Goal: Information Seeking & Learning: Learn about a topic

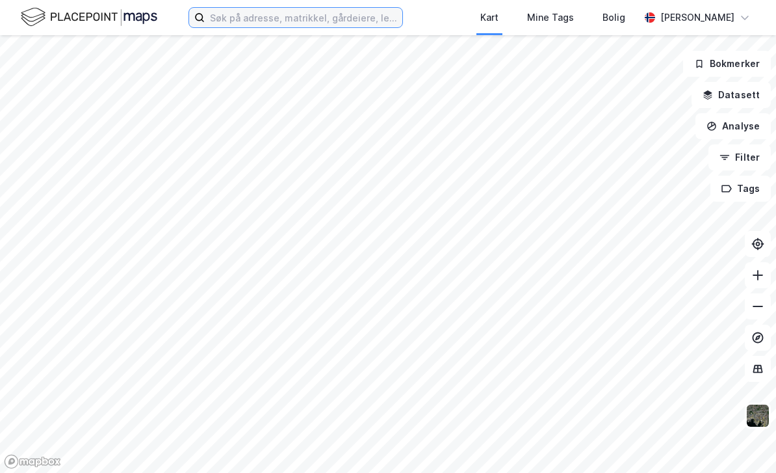
click at [346, 15] on input at bounding box center [304, 18] width 198 height 20
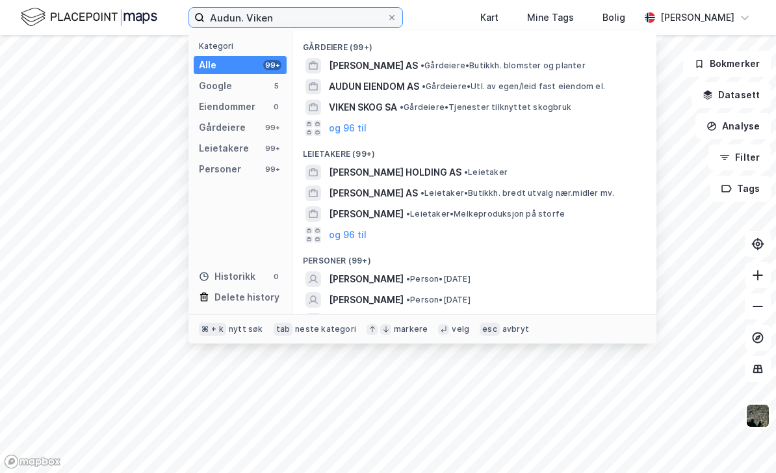
scroll to position [115, 0]
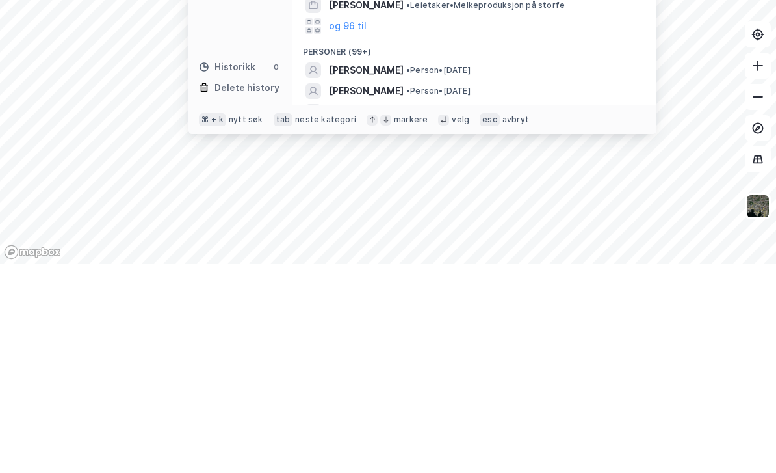
type input "Audun. Viken"
click at [354, 334] on button "og 96 til" at bounding box center [348, 342] width 38 height 16
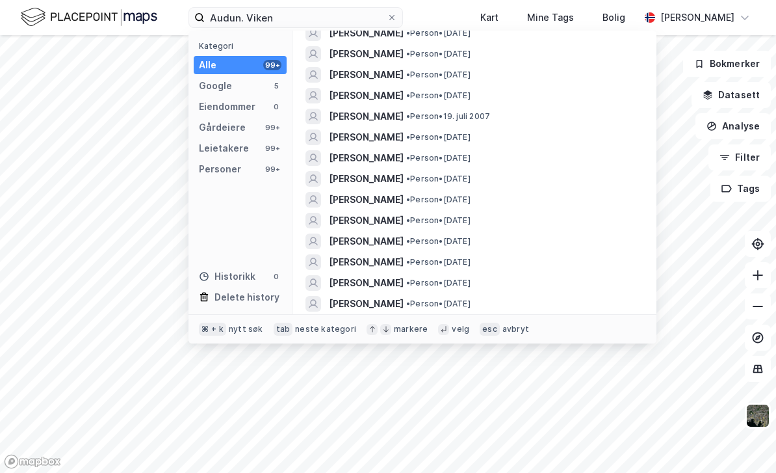
scroll to position [363, 0]
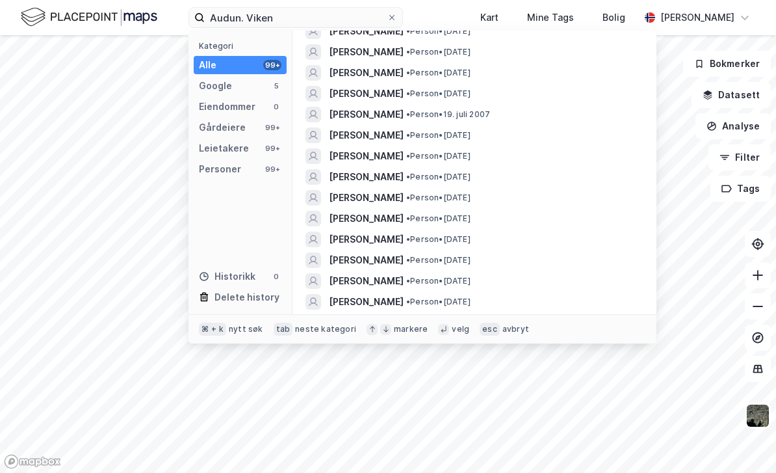
click at [398, 169] on span "[PERSON_NAME]" at bounding box center [366, 177] width 75 height 16
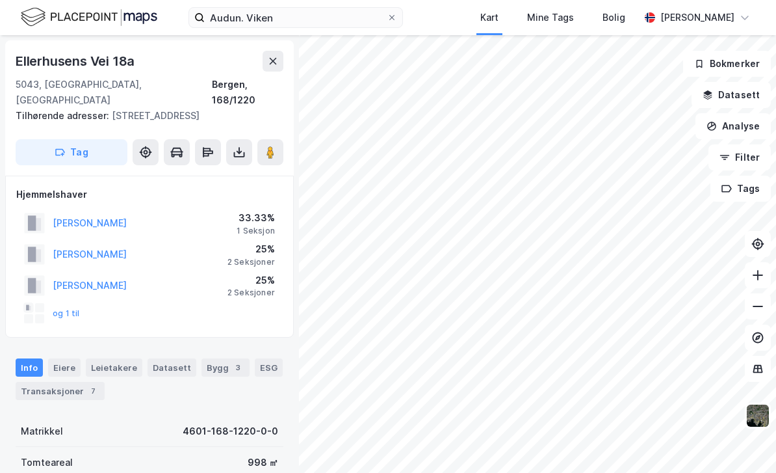
click at [0, 0] on button "og 1 til" at bounding box center [0, 0] width 0 height 0
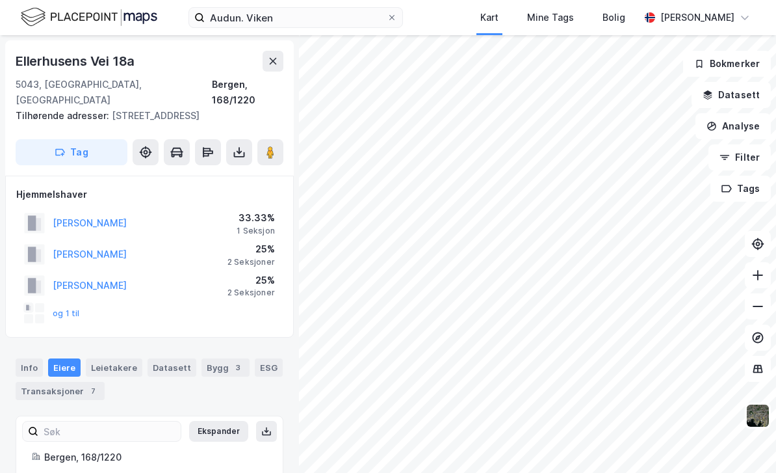
scroll to position [90, 0]
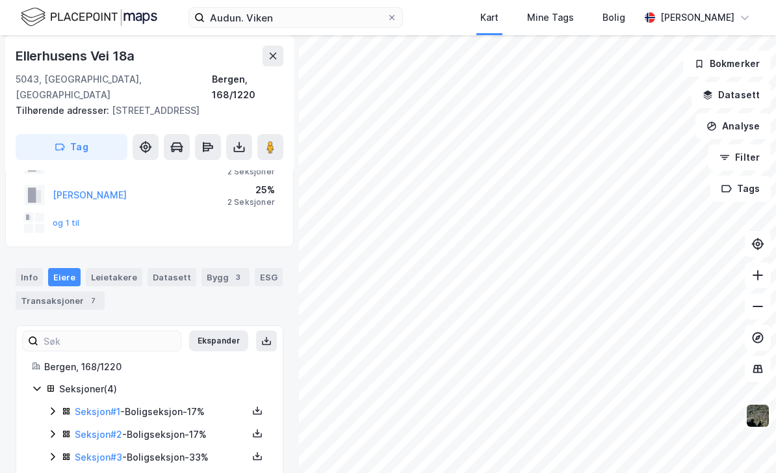
click at [0, 0] on button "og 1 til" at bounding box center [0, 0] width 0 height 0
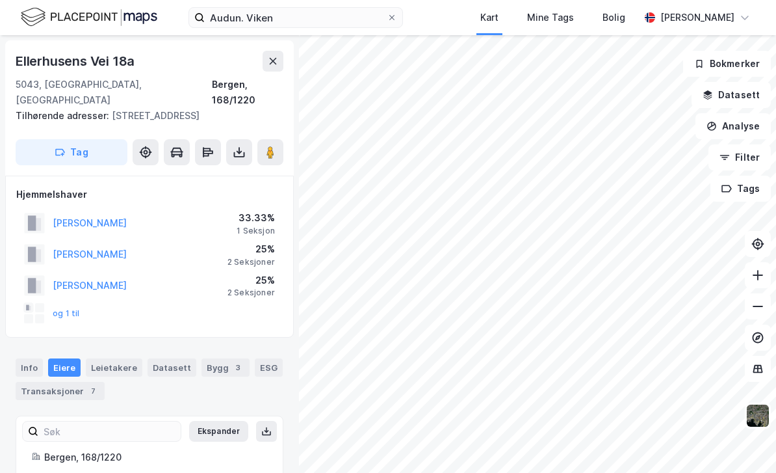
scroll to position [0, 0]
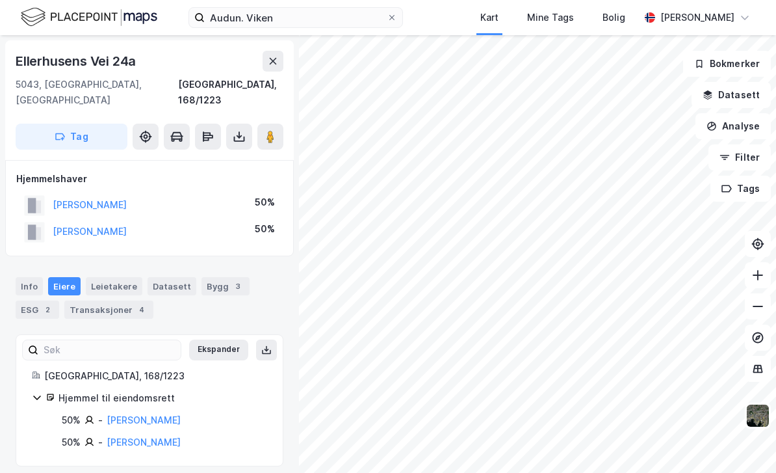
click at [114, 300] on div "Transaksjoner 4" at bounding box center [108, 309] width 89 height 18
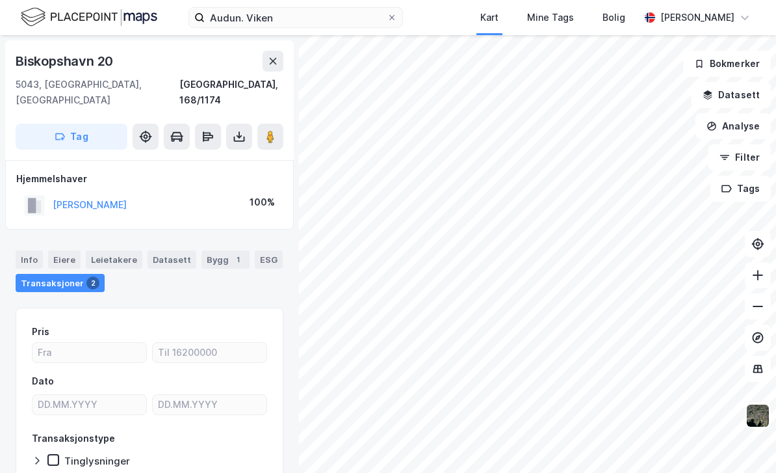
scroll to position [19, 0]
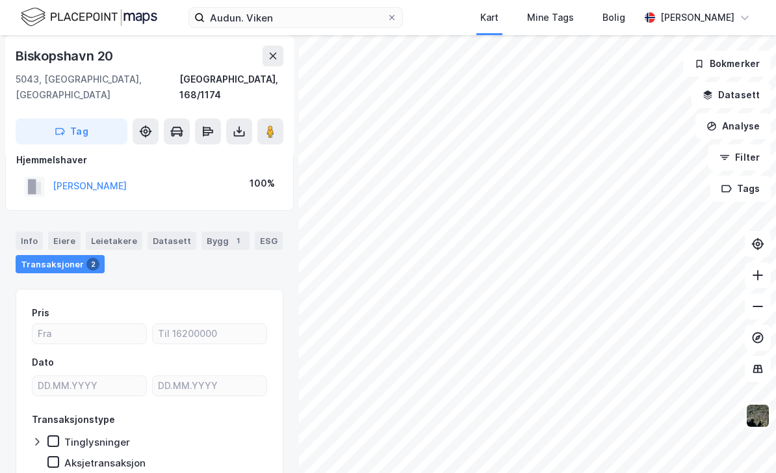
scroll to position [19, 0]
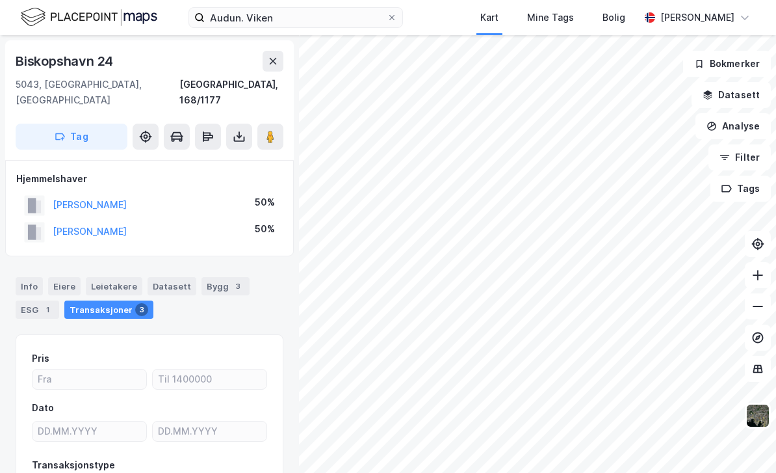
scroll to position [19, 0]
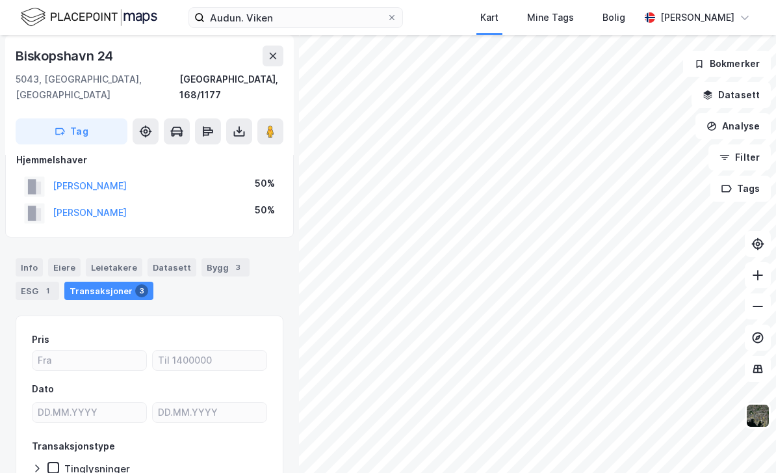
scroll to position [19, 0]
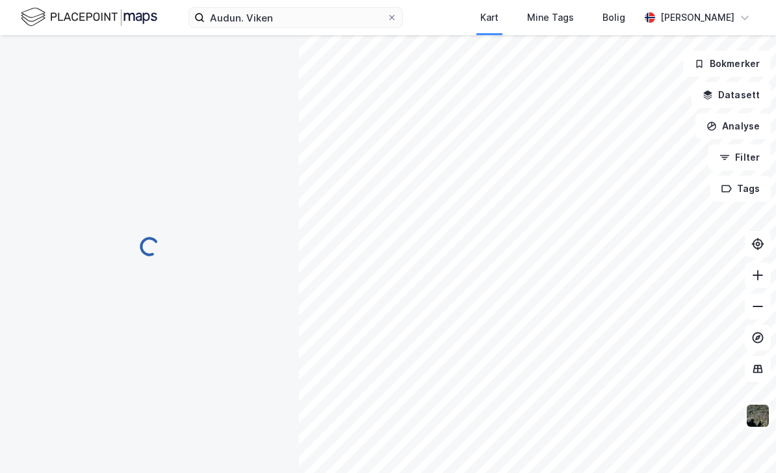
scroll to position [19, 0]
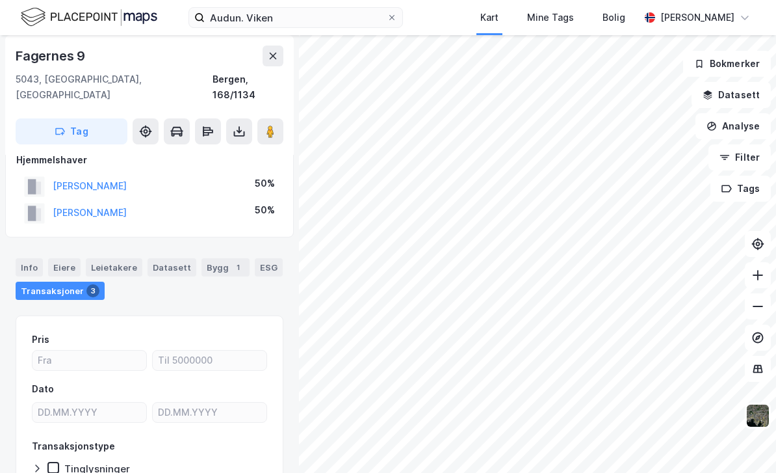
scroll to position [19, 0]
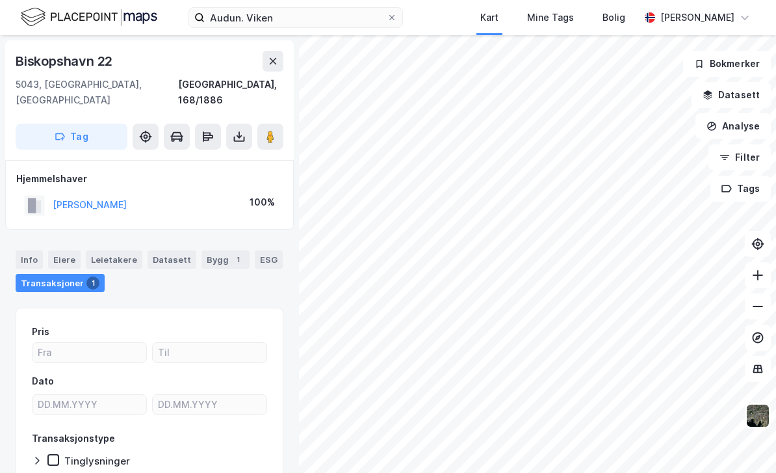
scroll to position [19, 0]
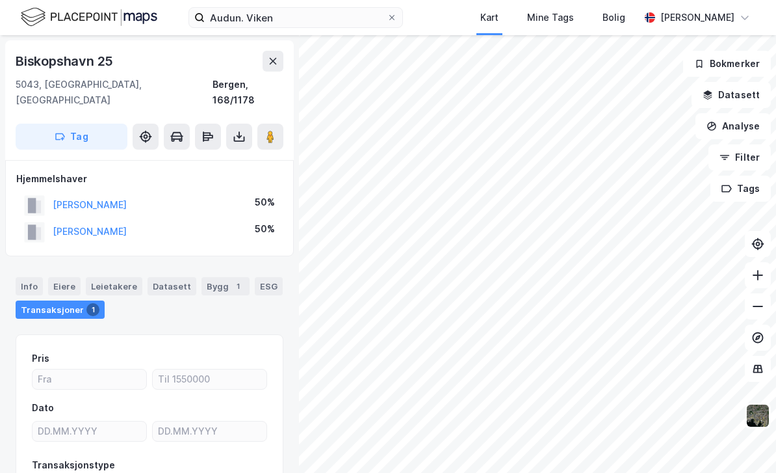
scroll to position [19, 0]
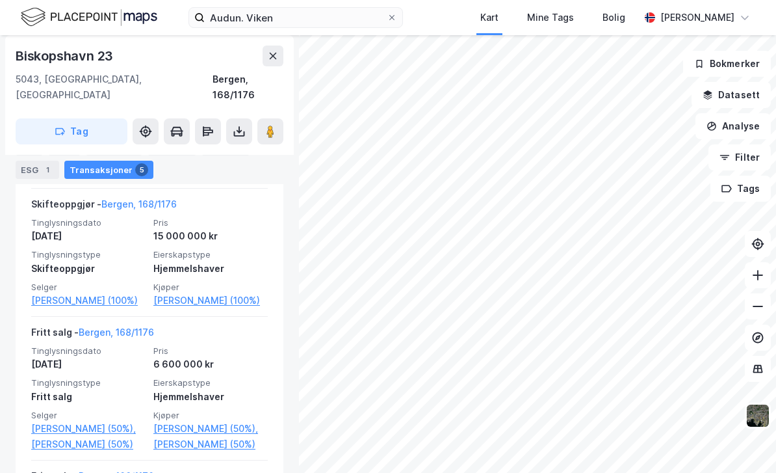
scroll to position [491, 0]
click at [224, 216] on span "Pris" at bounding box center [210, 221] width 114 height 11
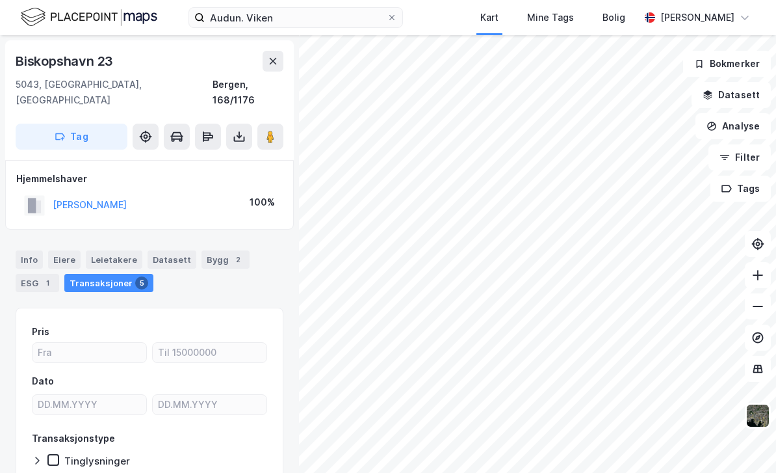
scroll to position [0, 0]
click at [0, 0] on button "[PERSON_NAME]" at bounding box center [0, 0] width 0 height 0
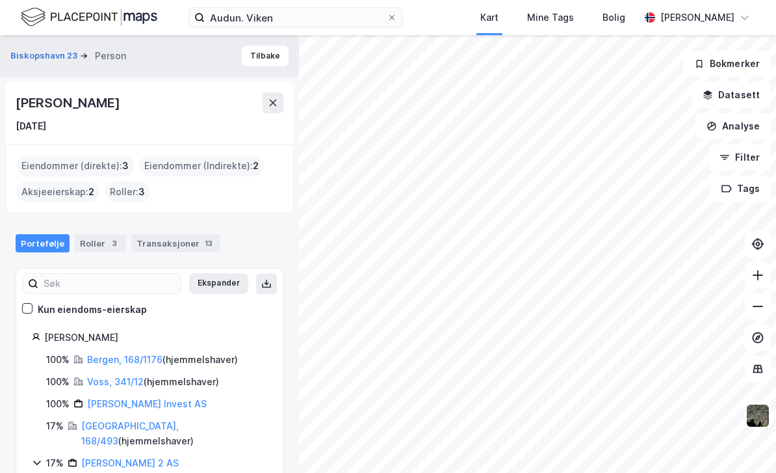
click at [124, 354] on link "Bergen, 168/1176" at bounding box center [124, 359] width 75 height 11
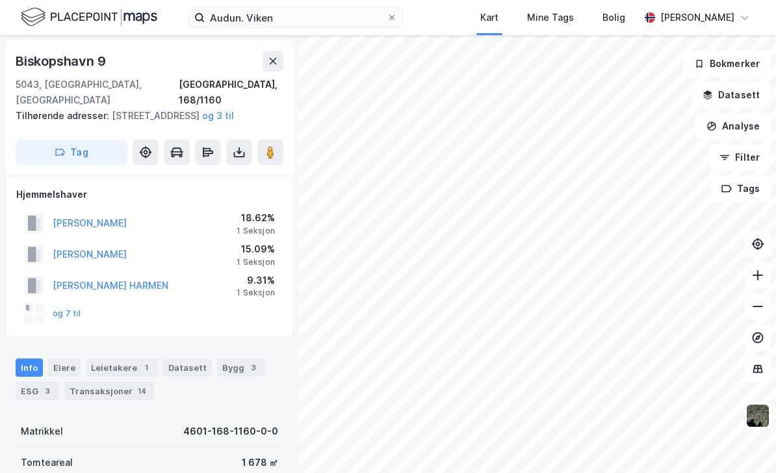
click at [0, 0] on button "og 7 til" at bounding box center [0, 0] width 0 height 0
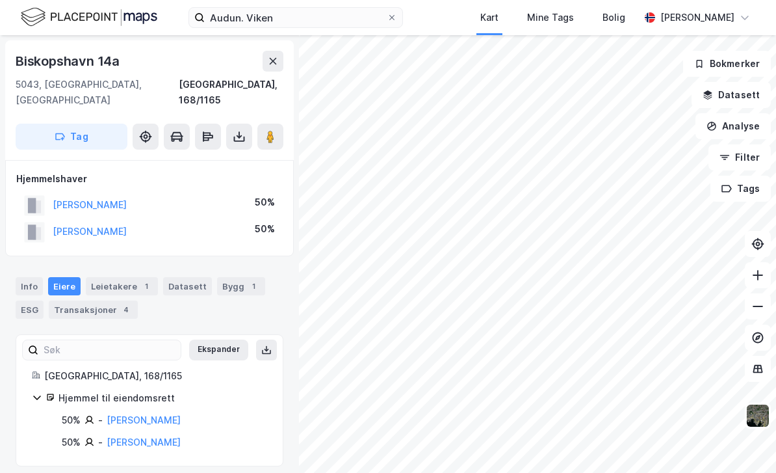
click at [0, 0] on button "[PERSON_NAME]" at bounding box center [0, 0] width 0 height 0
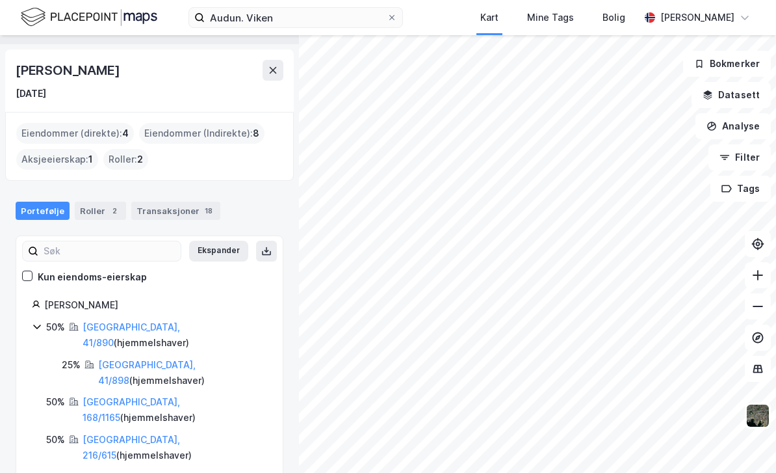
scroll to position [32, 0]
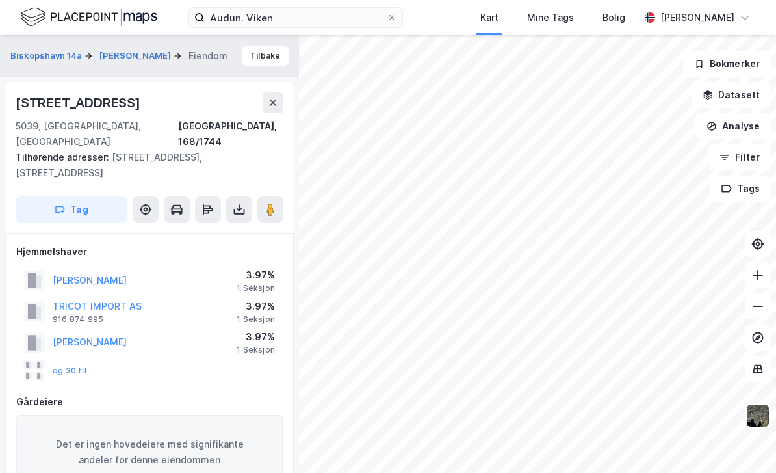
scroll to position [136, 0]
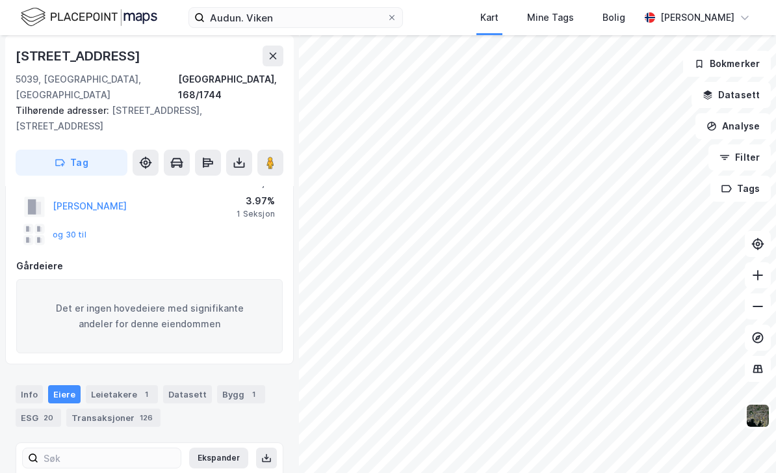
click at [0, 0] on button "og 30 til" at bounding box center [0, 0] width 0 height 0
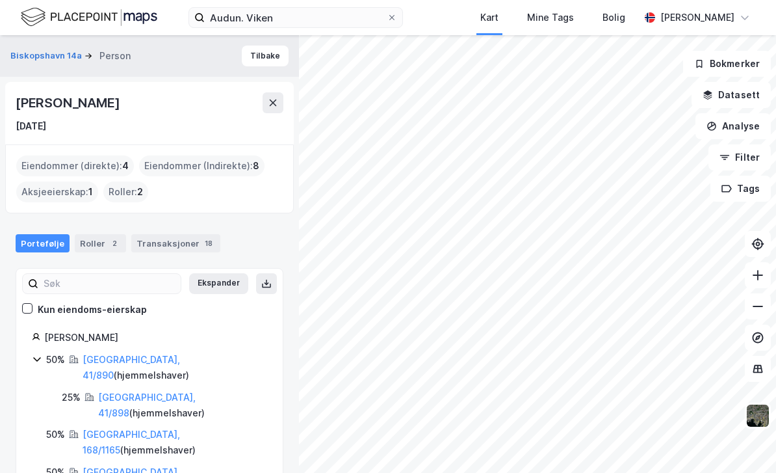
scroll to position [42, 0]
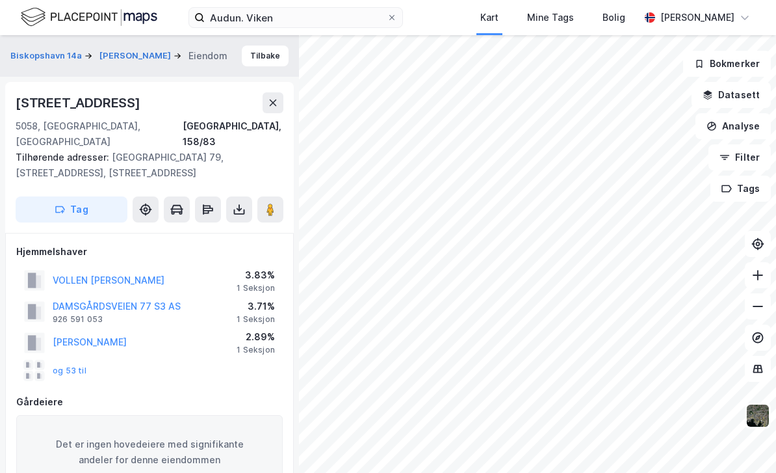
click at [0, 0] on button "og 53 til" at bounding box center [0, 0] width 0 height 0
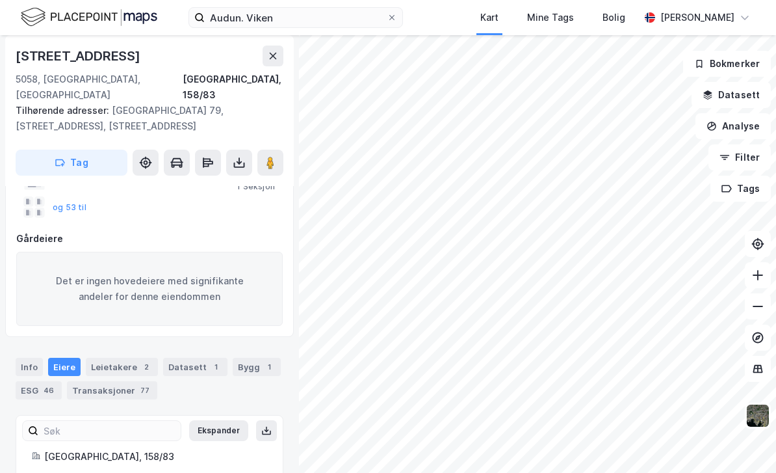
scroll to position [162, 0]
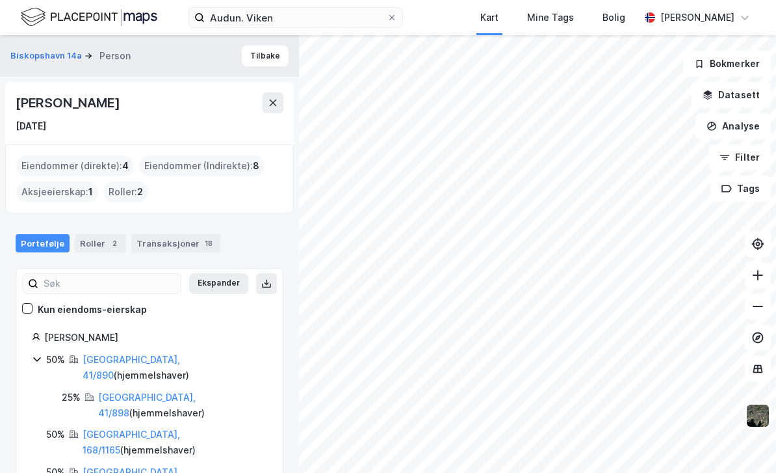
scroll to position [42, 0]
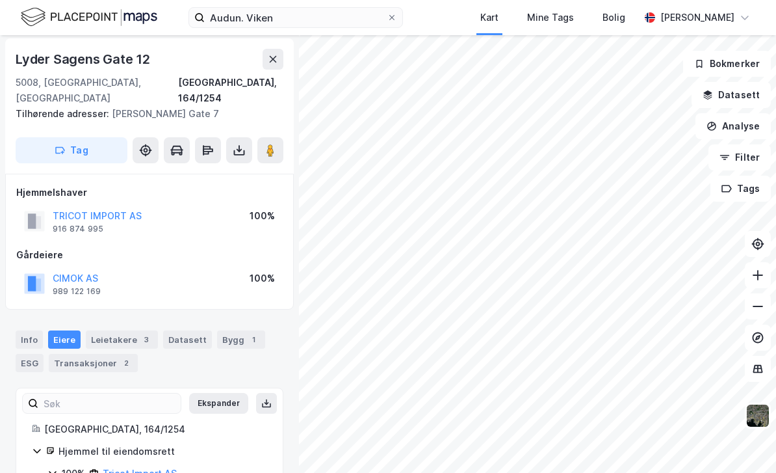
scroll to position [43, 0]
click at [106, 354] on div "Transaksjoner 2" at bounding box center [93, 363] width 89 height 18
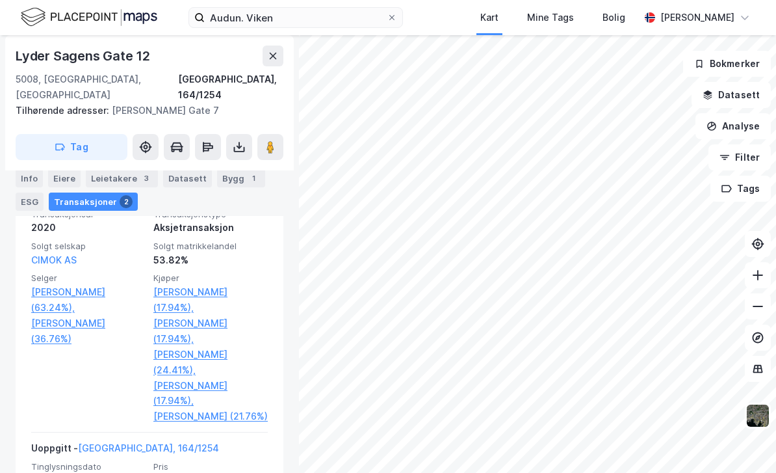
scroll to position [478, 0]
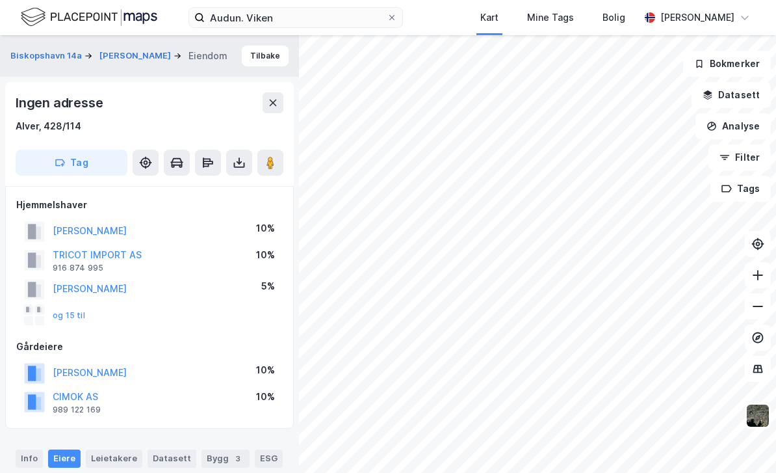
scroll to position [43, 0]
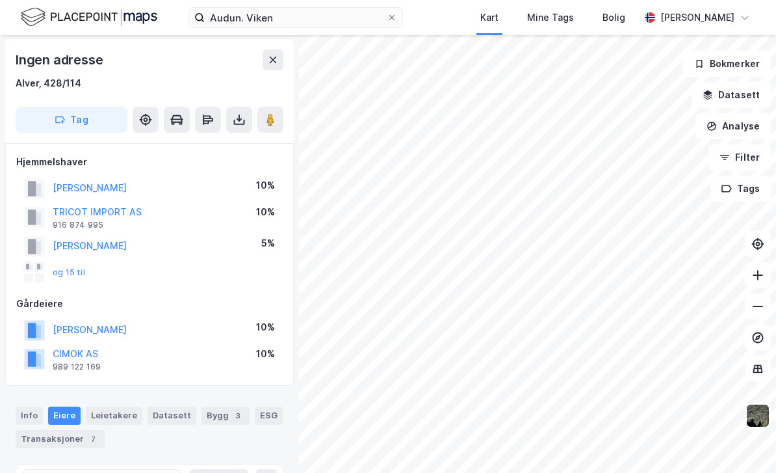
click at [0, 0] on button "og 15 til" at bounding box center [0, 0] width 0 height 0
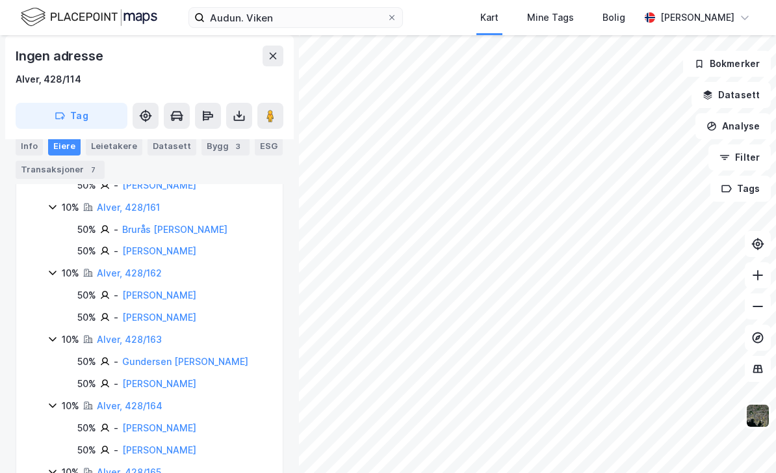
scroll to position [692, 0]
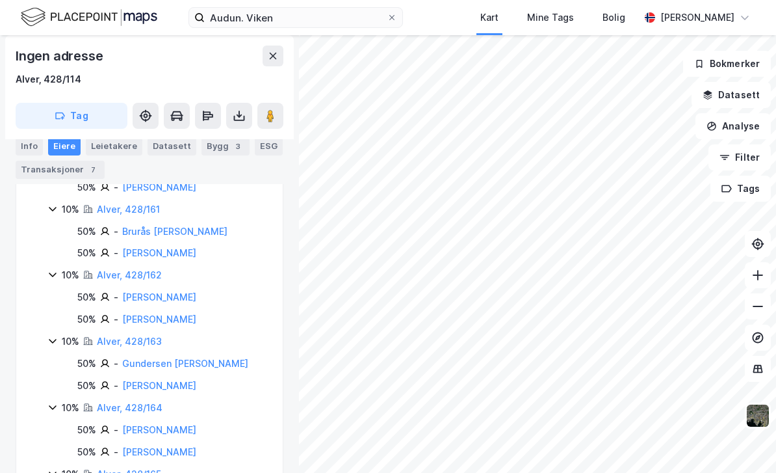
click at [236, 267] on div "10% Alver, 428/162" at bounding box center [164, 275] width 205 height 16
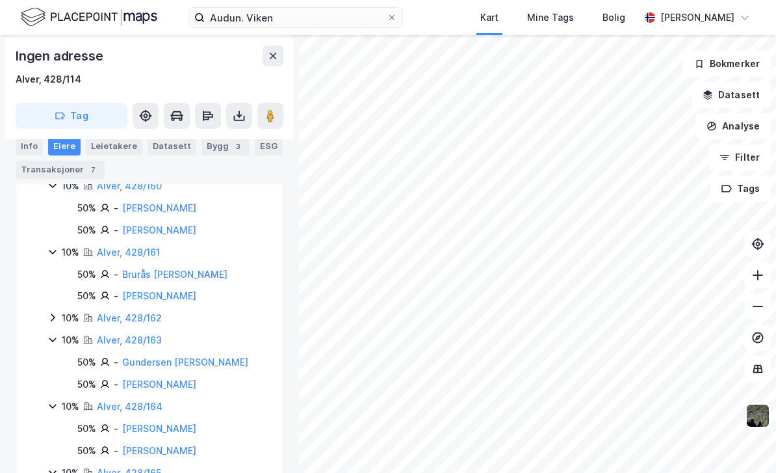
click at [155, 290] on link "[PERSON_NAME]" at bounding box center [159, 295] width 74 height 11
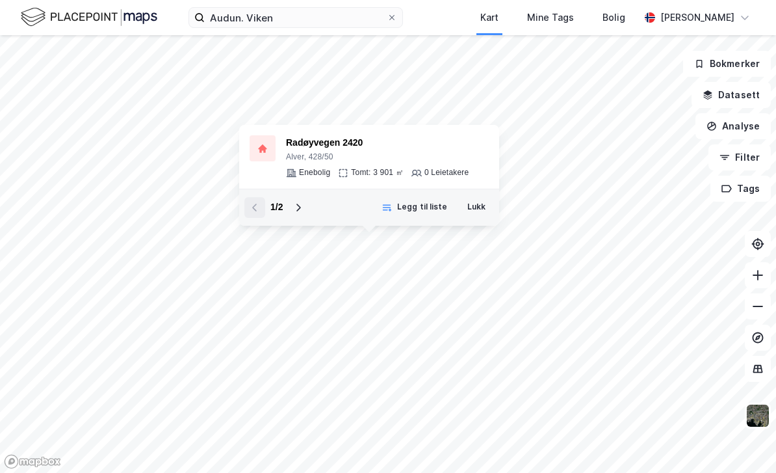
click at [484, 197] on button "Lukk" at bounding box center [476, 207] width 35 height 21
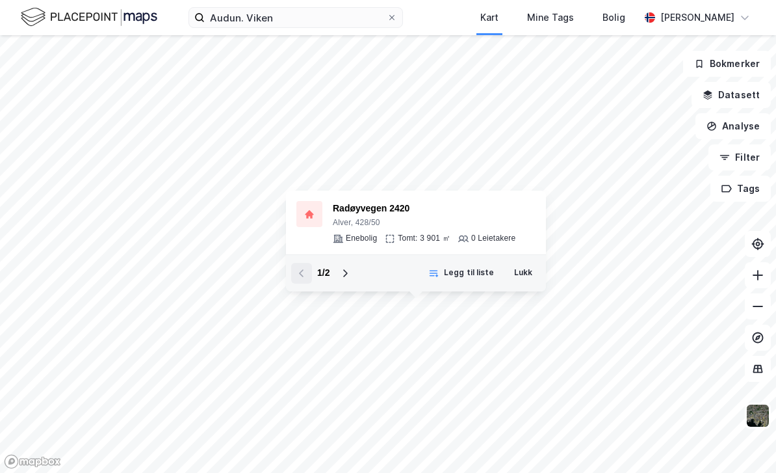
click at [530, 263] on button "Lukk" at bounding box center [523, 273] width 35 height 21
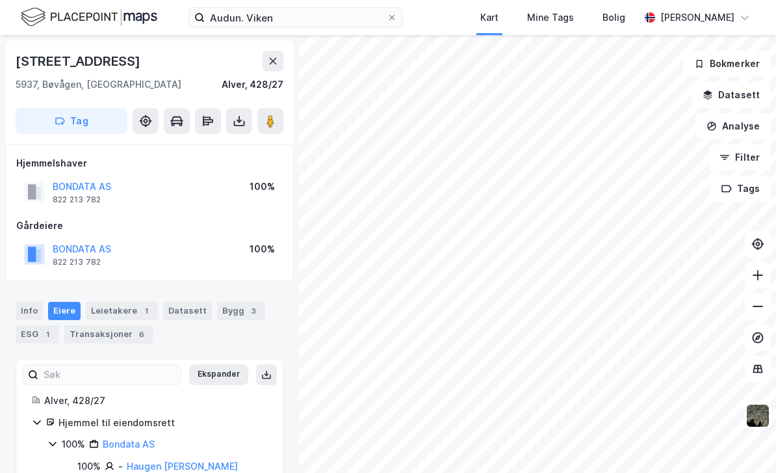
click at [389, 9] on label "Audun. Viken" at bounding box center [296, 17] width 215 height 21
click at [387, 9] on input "Audun. Viken" at bounding box center [296, 18] width 182 height 20
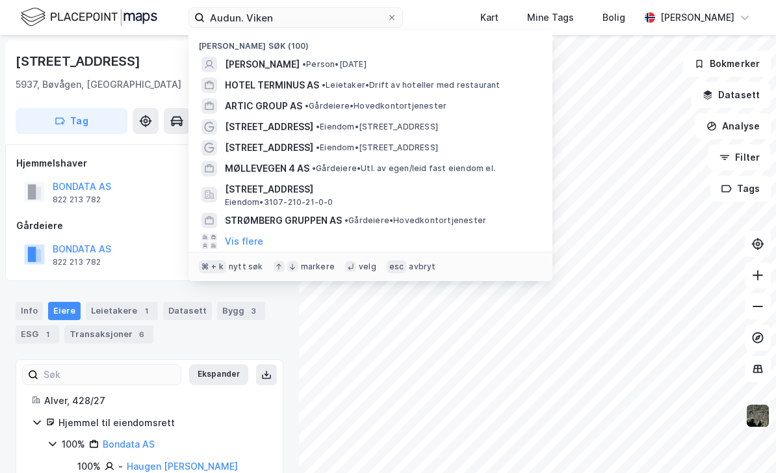
click at [388, 19] on icon at bounding box center [392, 18] width 8 height 8
click at [387, 19] on input "Audun. Viken" at bounding box center [296, 18] width 182 height 20
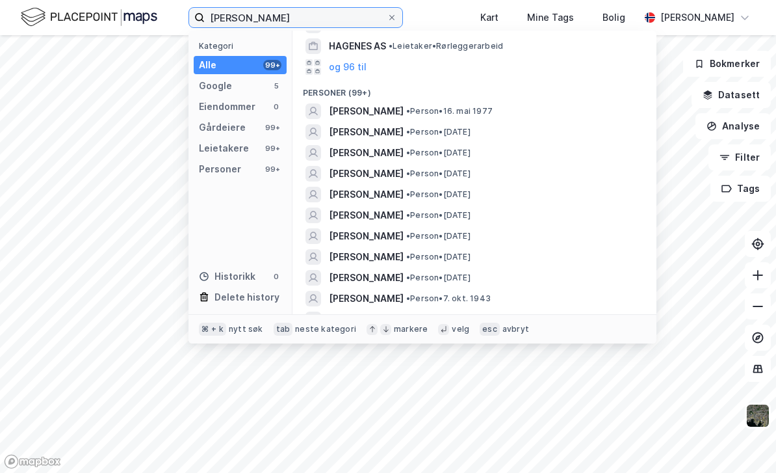
scroll to position [276, 0]
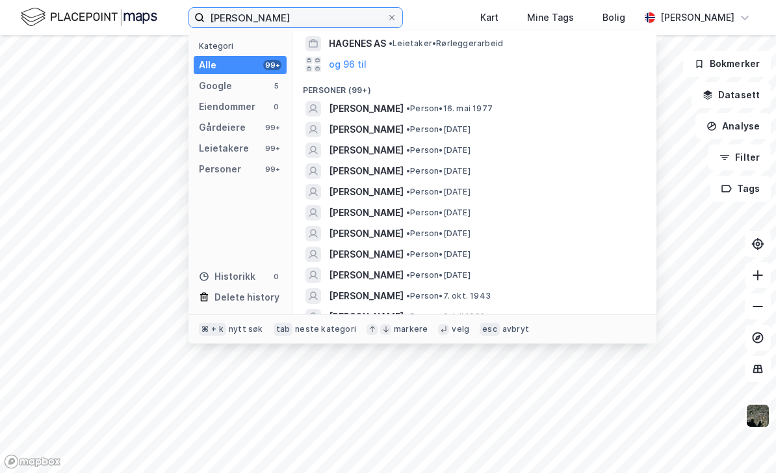
type input "[PERSON_NAME]"
click at [428, 103] on span "• Person • [DATE]" at bounding box center [449, 108] width 86 height 10
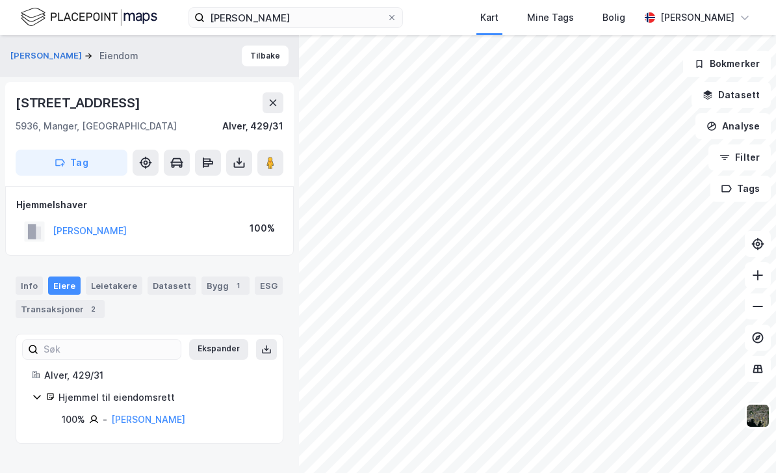
click at [79, 300] on div "Transaksjoner 2" at bounding box center [60, 309] width 89 height 18
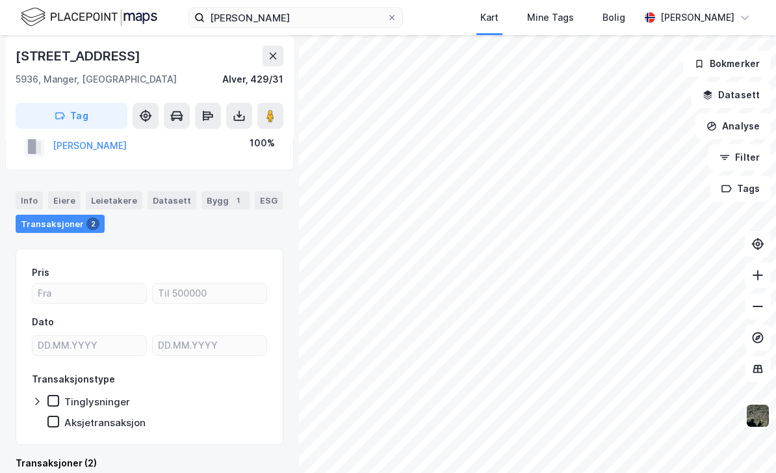
scroll to position [86, 0]
click at [216, 190] on div "Bygg 1" at bounding box center [226, 199] width 48 height 18
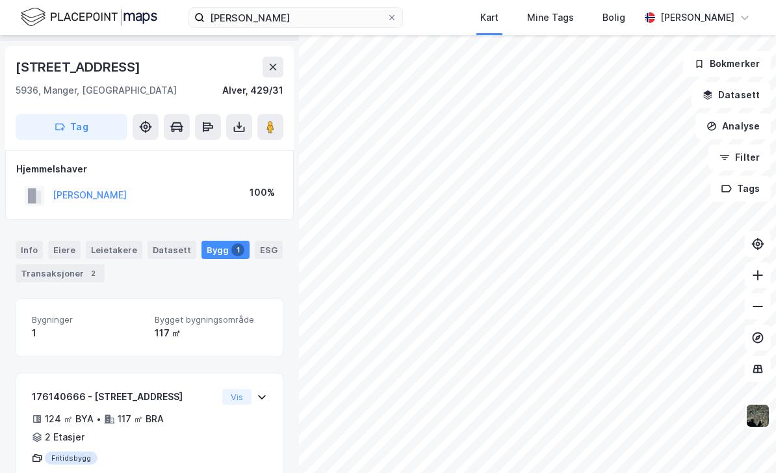
scroll to position [35, 0]
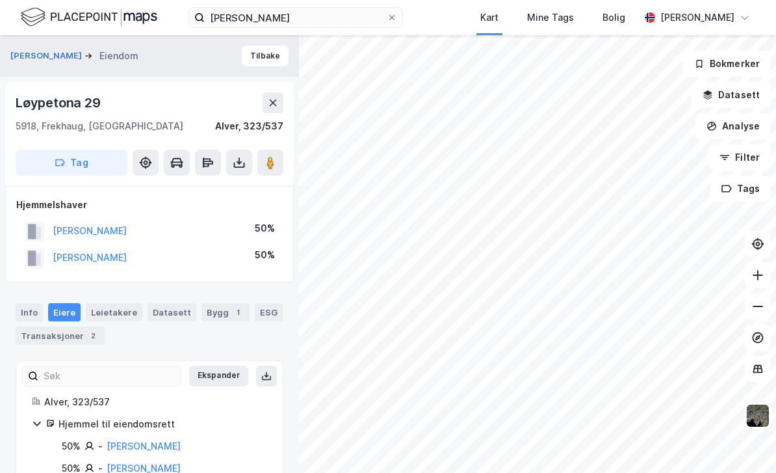
click at [73, 326] on div "Transaksjoner 2" at bounding box center [60, 335] width 89 height 18
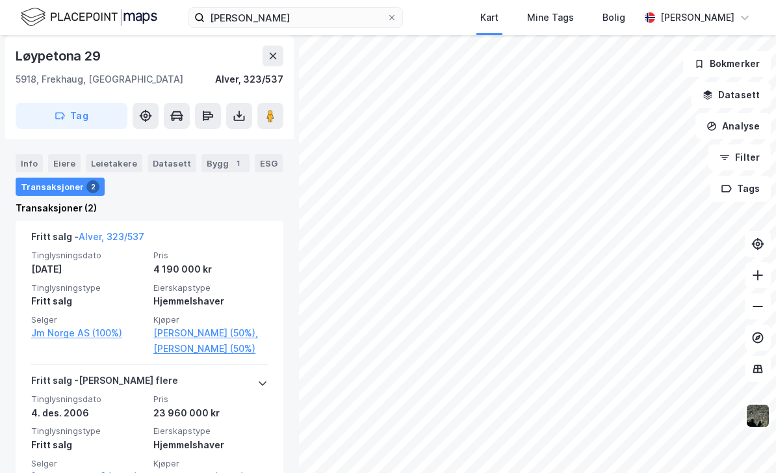
scroll to position [366, 0]
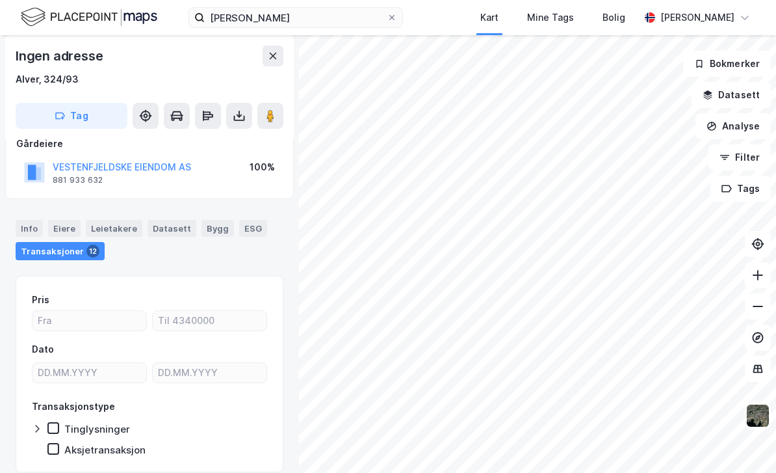
scroll to position [81, 0]
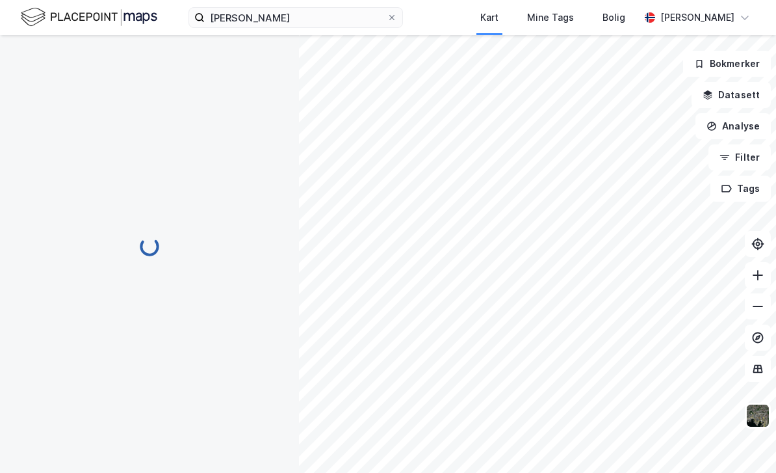
scroll to position [81, 0]
